Goal: Navigation & Orientation: Find specific page/section

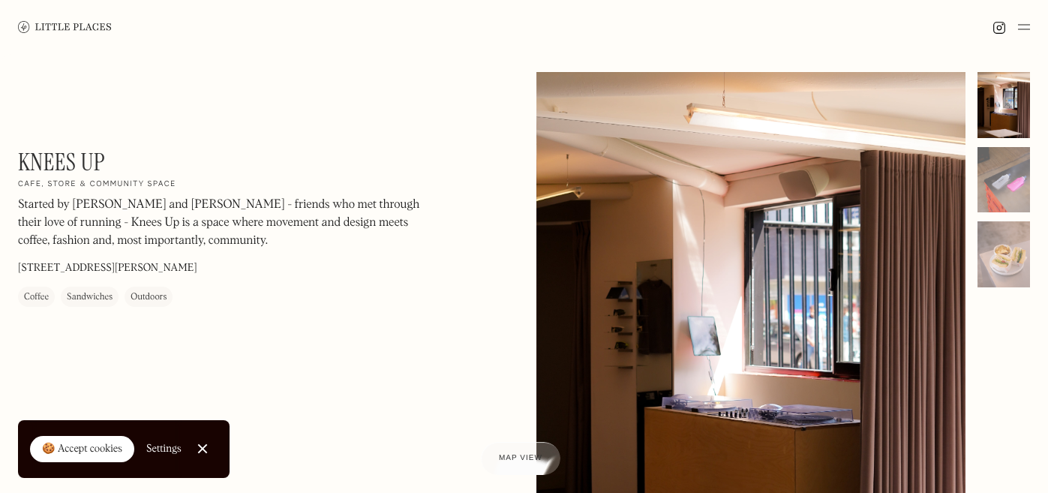
click at [96, 29] on img at bounding box center [65, 26] width 94 height 11
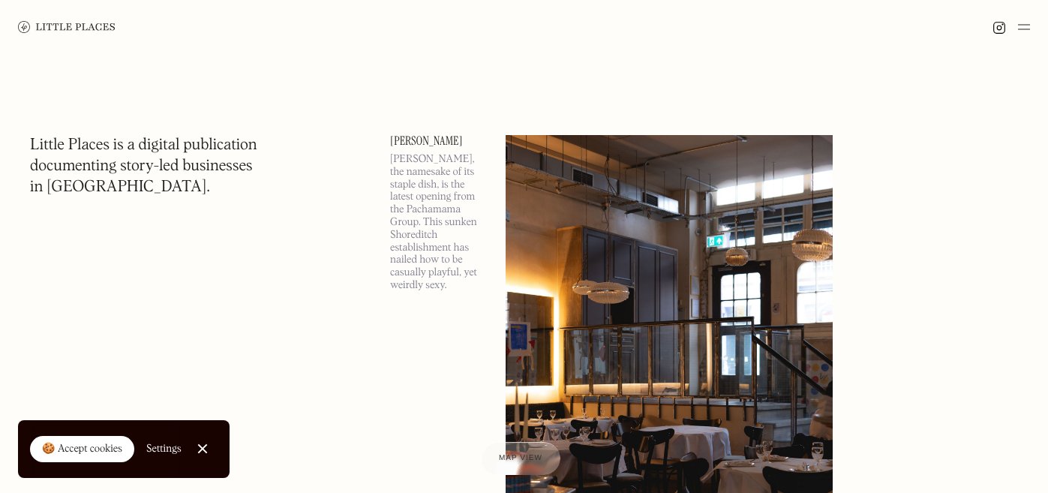
scroll to position [11, 0]
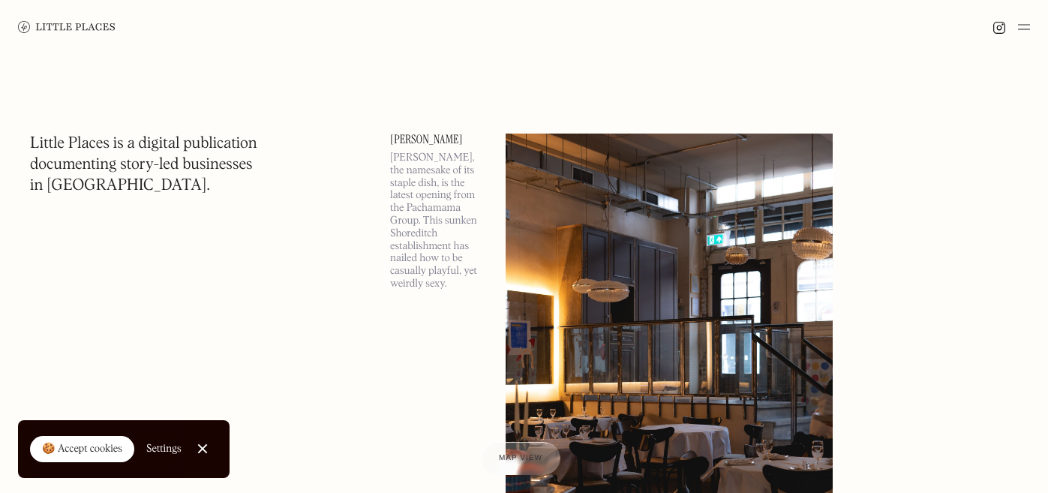
click at [98, 444] on div "🍪 Accept cookies" at bounding box center [82, 449] width 80 height 15
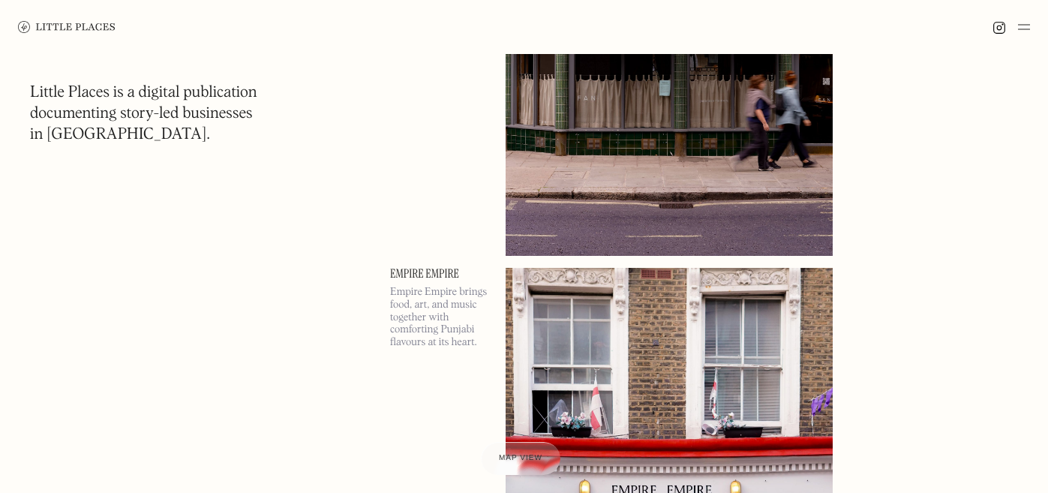
scroll to position [1813, 0]
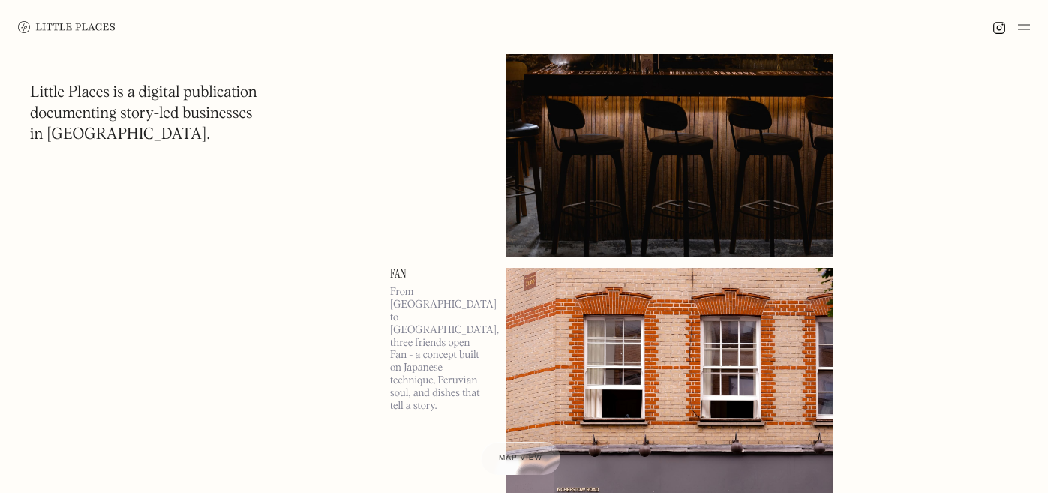
click at [96, 26] on img at bounding box center [67, 27] width 98 height 12
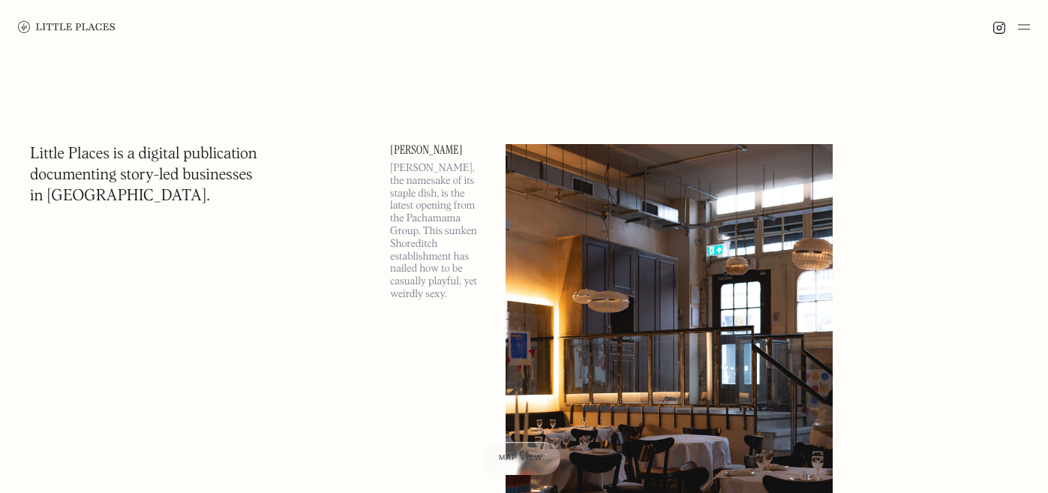
click at [1026, 25] on img at bounding box center [1024, 27] width 12 height 18
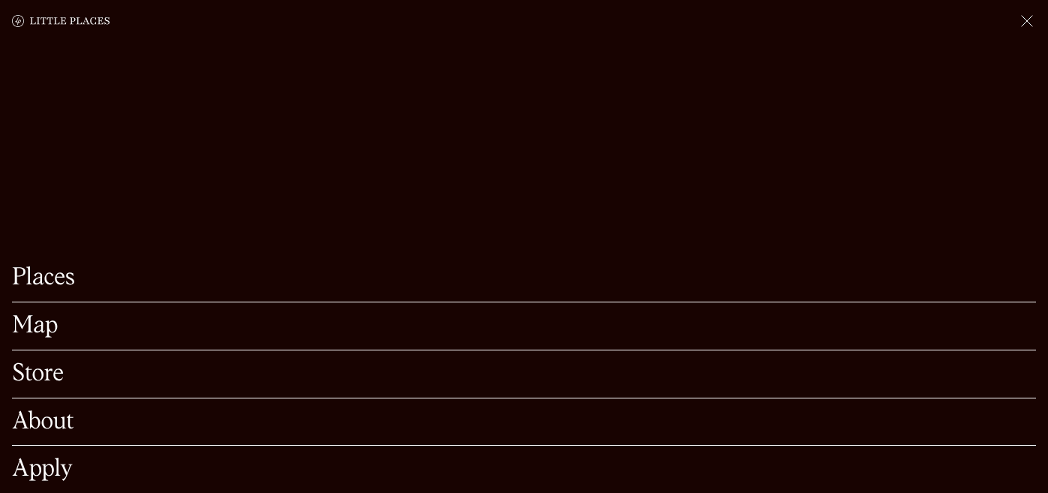
click at [39, 321] on link "Map" at bounding box center [524, 325] width 1024 height 23
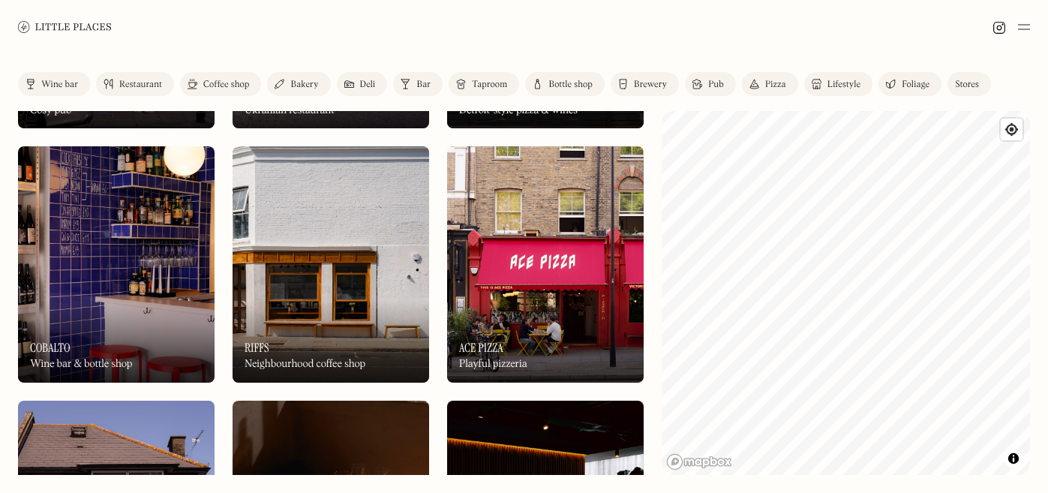
scroll to position [727, 0]
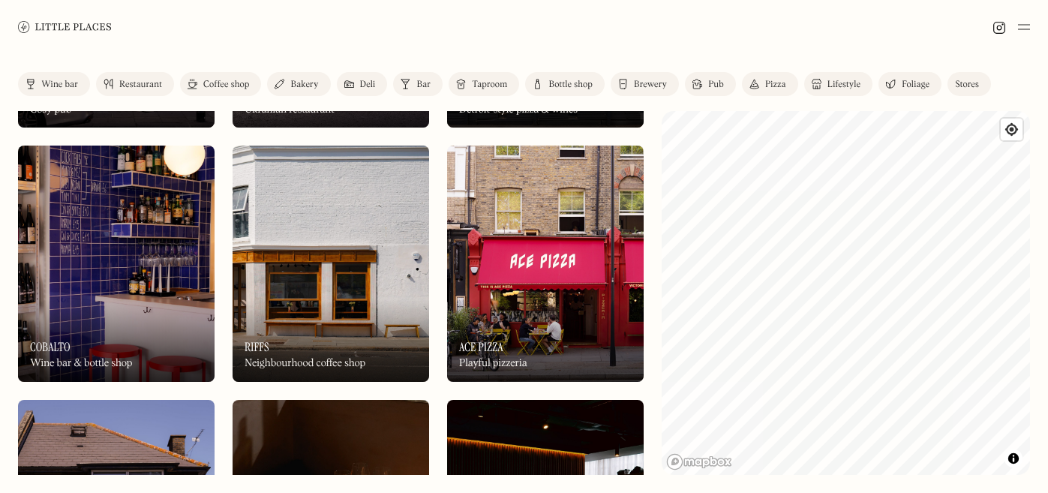
click at [341, 290] on img at bounding box center [331, 264] width 197 height 236
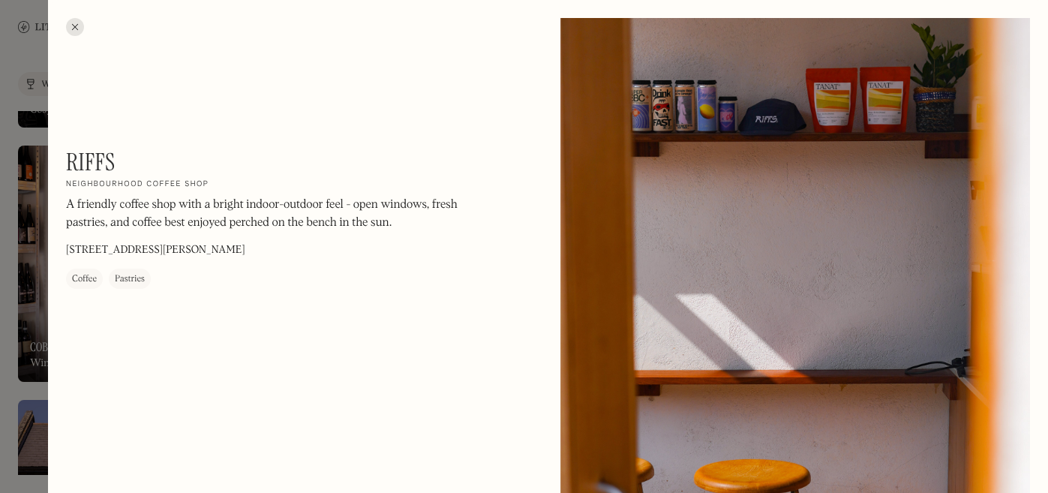
click at [76, 29] on div at bounding box center [75, 27] width 18 height 18
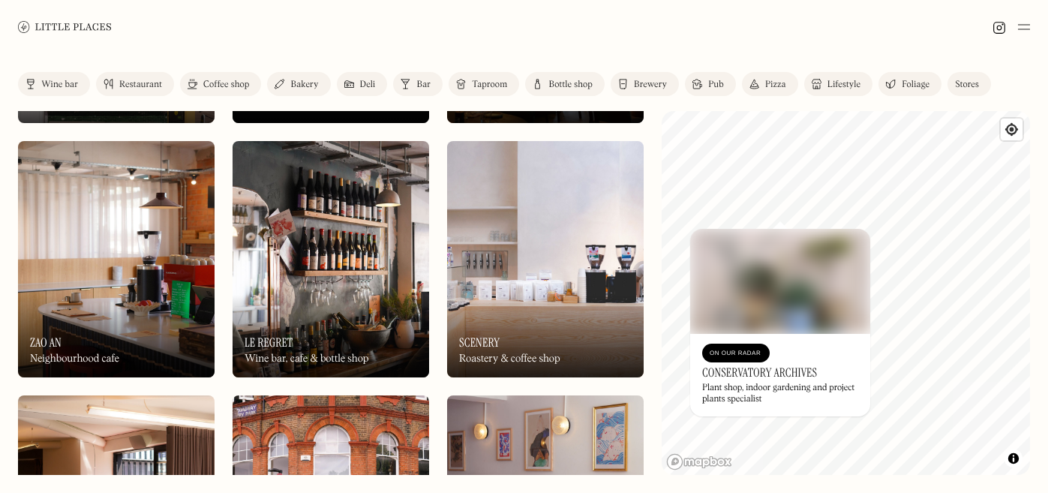
scroll to position [1245, 0]
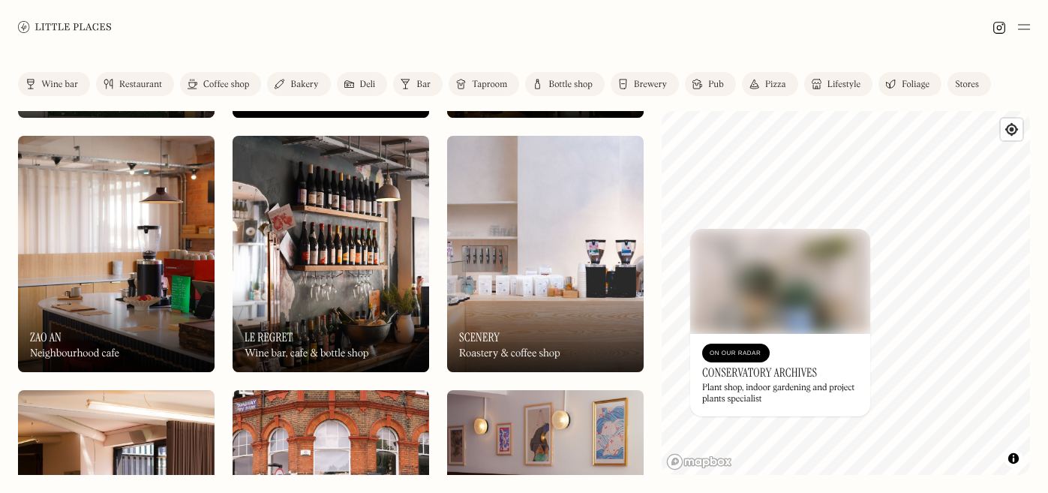
click at [488, 332] on h3 "Scenery" at bounding box center [479, 337] width 41 height 14
